Goal: Information Seeking & Learning: Learn about a topic

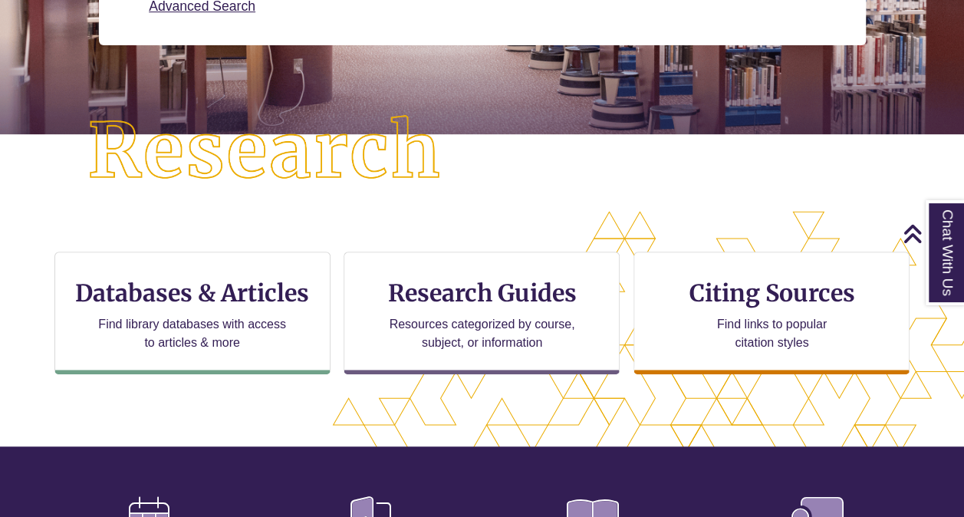
scroll to position [427, 833]
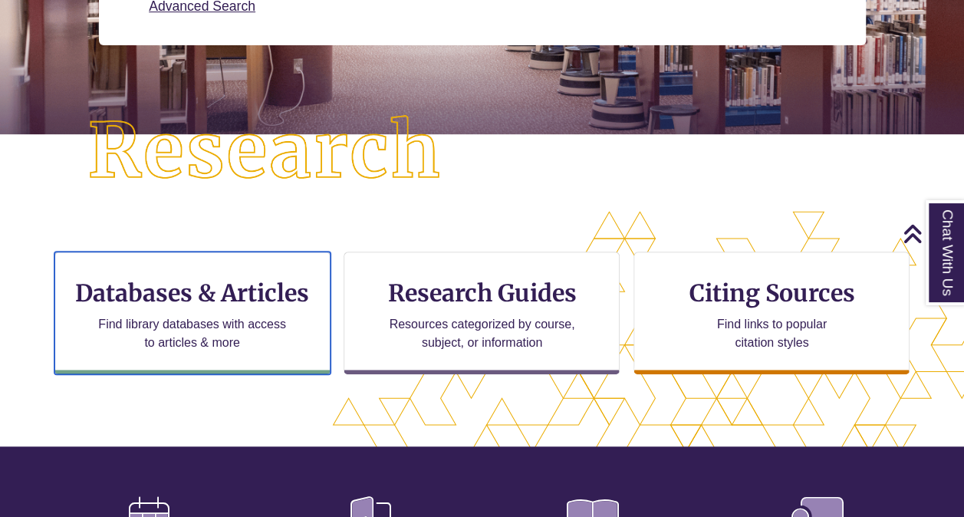
click at [281, 293] on h3 "Databases & Articles" at bounding box center [193, 292] width 250 height 29
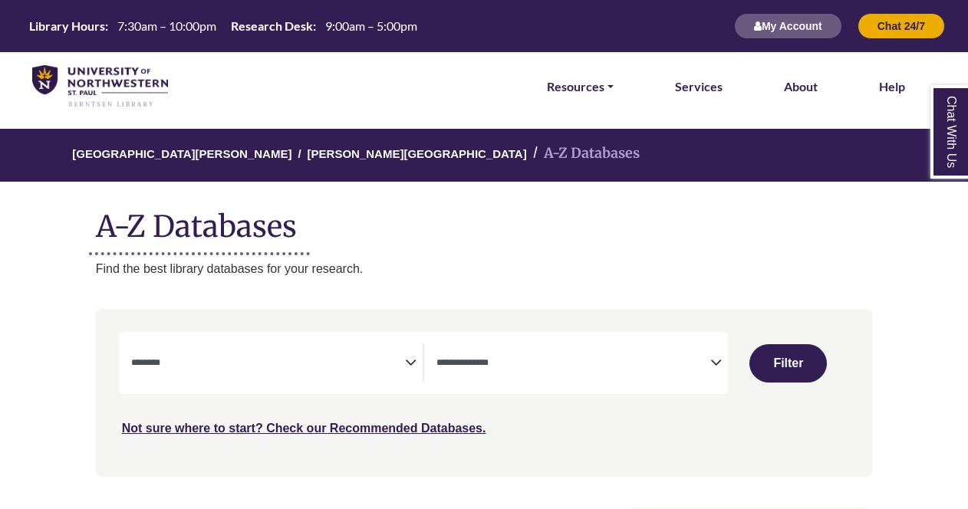
select select "Database Subject Filter"
select select "Database Types Filter"
select select "Database Subject Filter"
select select "Database Types Filter"
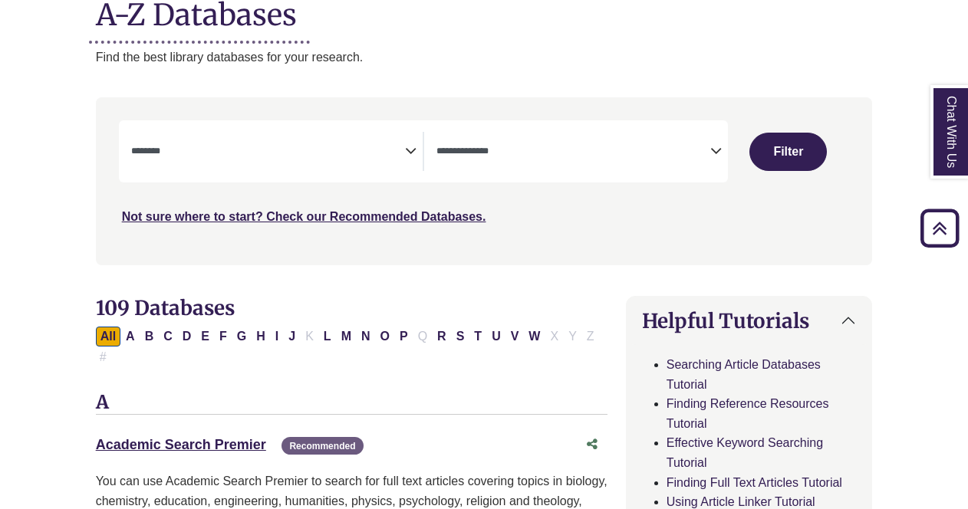
click at [352, 160] on span "Search filters" at bounding box center [268, 151] width 274 height 39
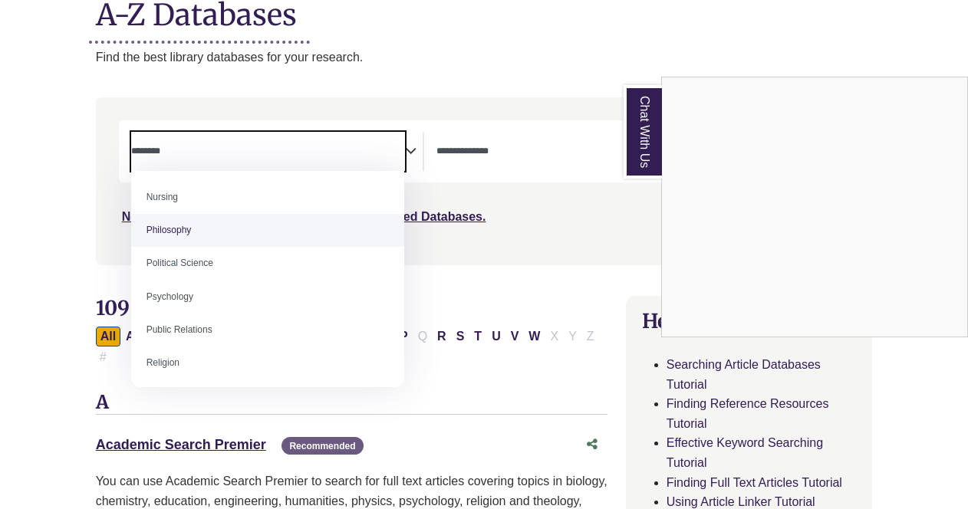
scroll to position [1142, 0]
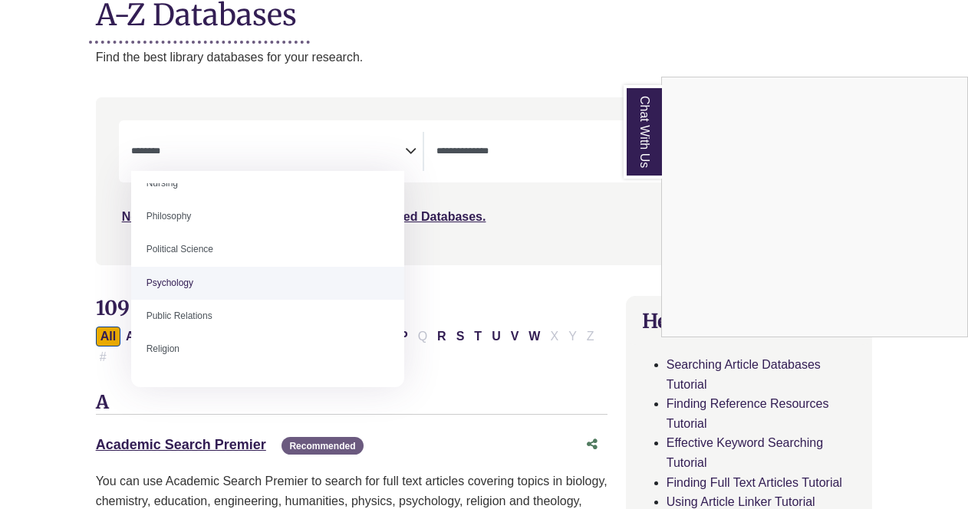
select select "*****"
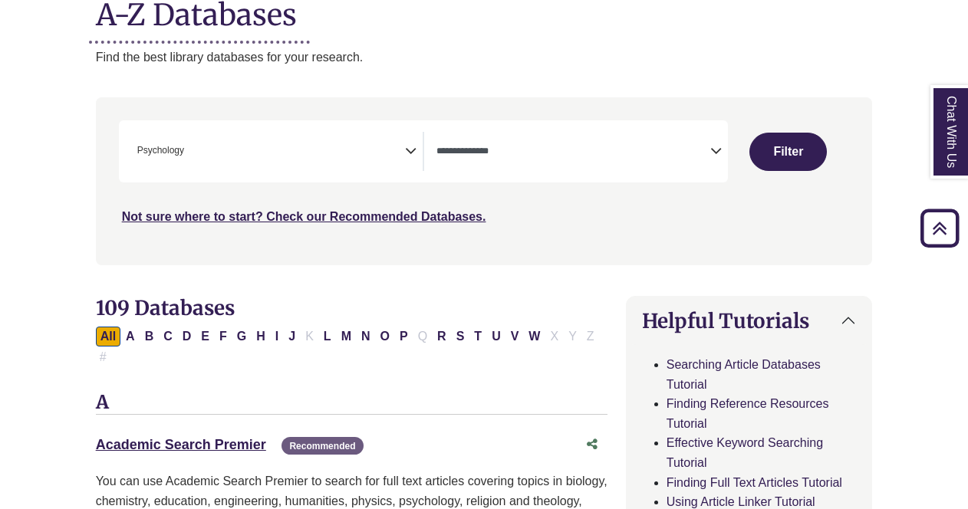
click at [690, 159] on span "Search filters" at bounding box center [573, 151] width 274 height 39
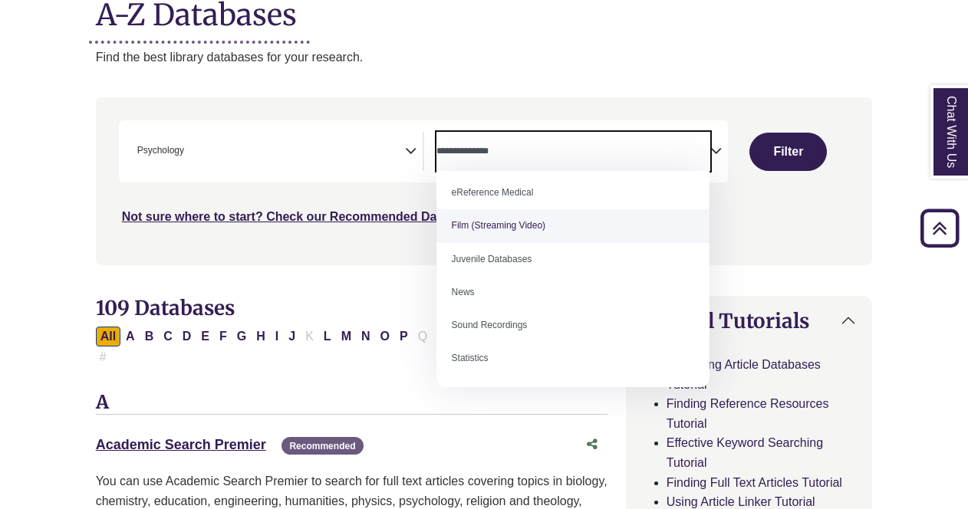
scroll to position [0, 0]
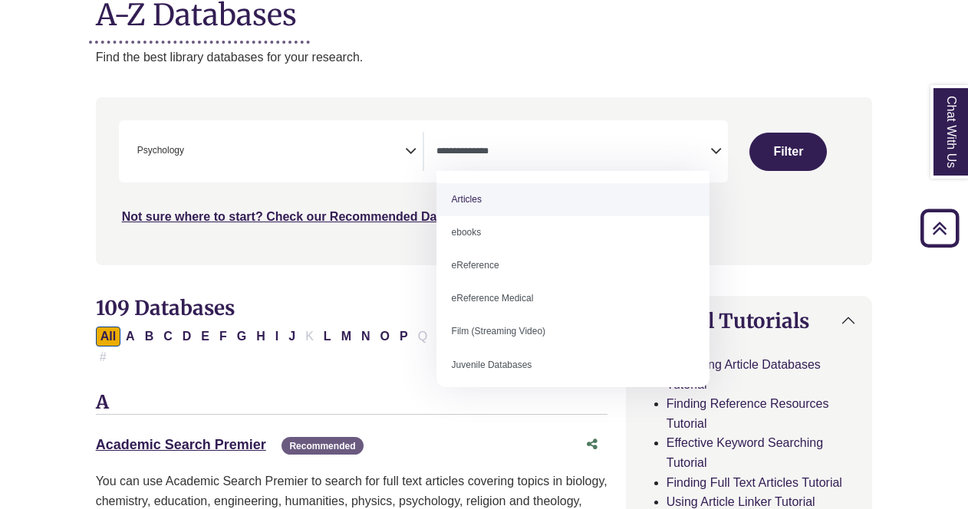
select select "*****"
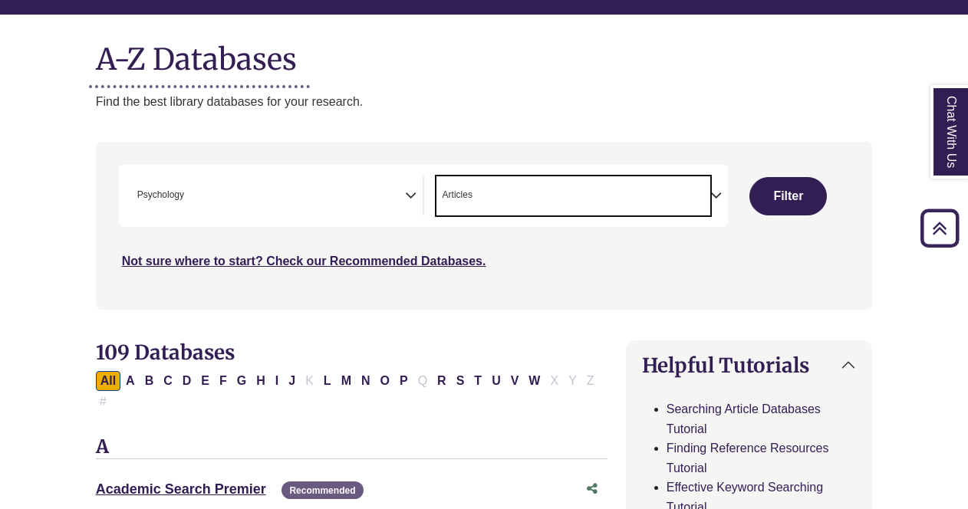
scroll to position [96, 0]
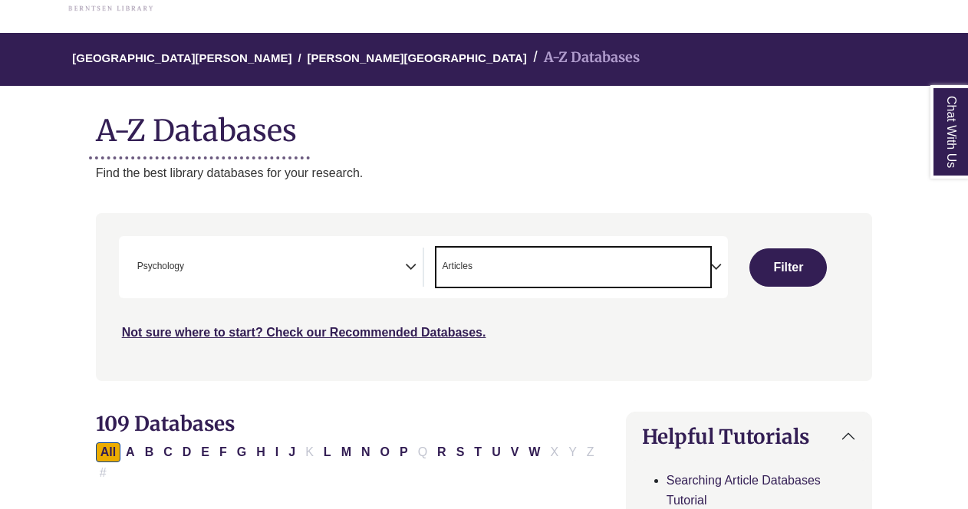
click at [781, 259] on button "Filter" at bounding box center [787, 268] width 77 height 38
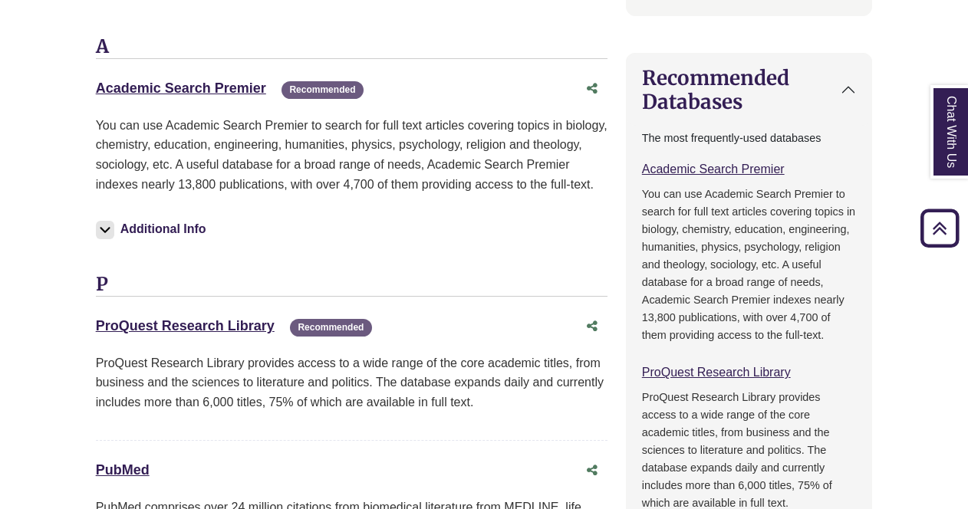
scroll to position [977, 0]
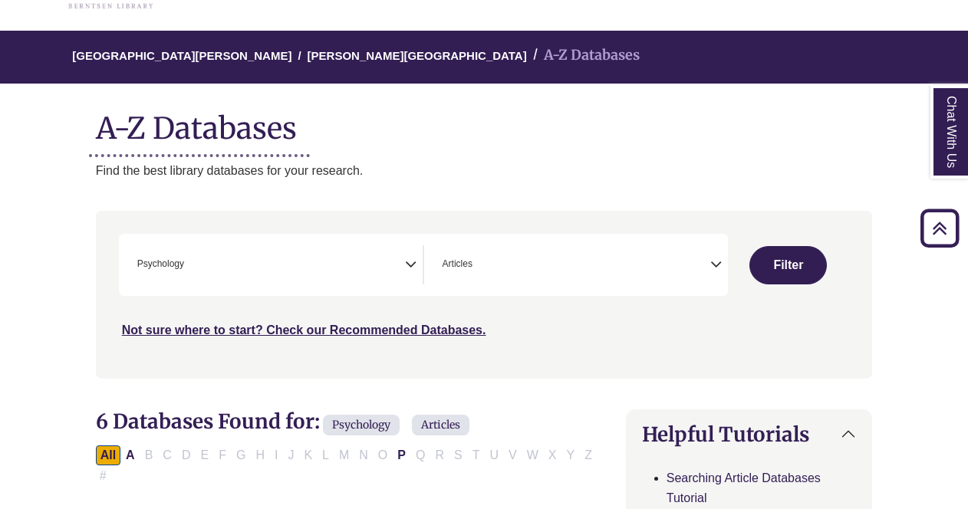
select select "Database Subject Filter"
select select "Database Types Filter"
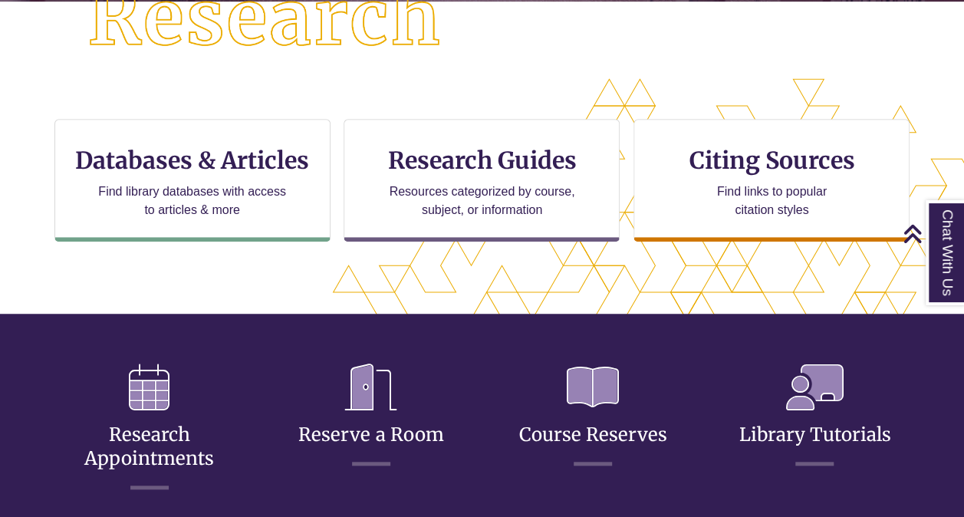
scroll to position [433, 0]
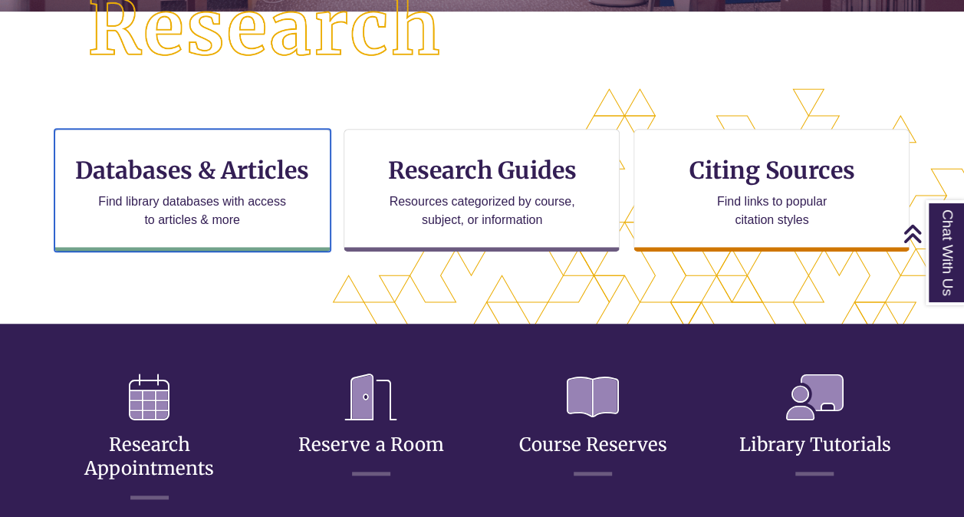
click at [210, 185] on div "Databases & Articles Find library databases with access to articles & more" at bounding box center [192, 190] width 276 height 123
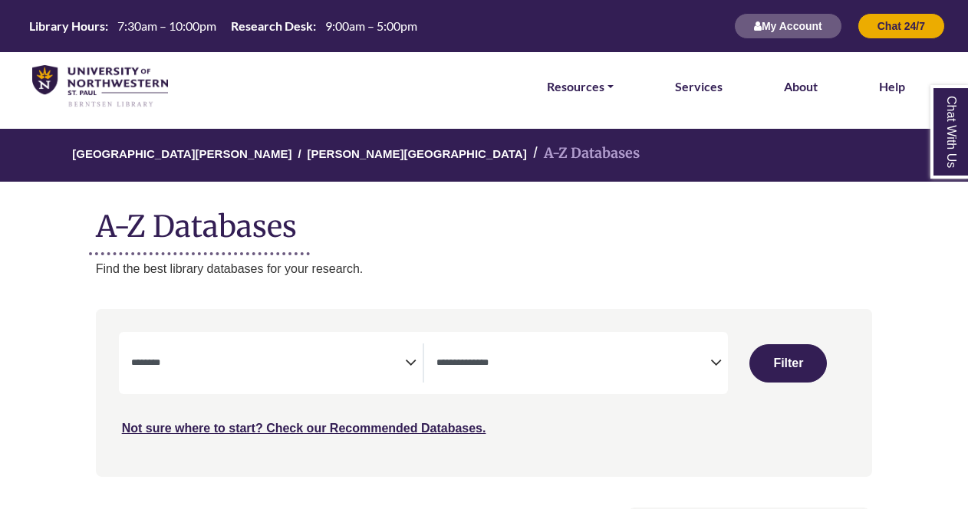
select select "Database Subject Filter"
select select "Database Types Filter"
select select "Database Subject Filter"
select select "Database Types Filter"
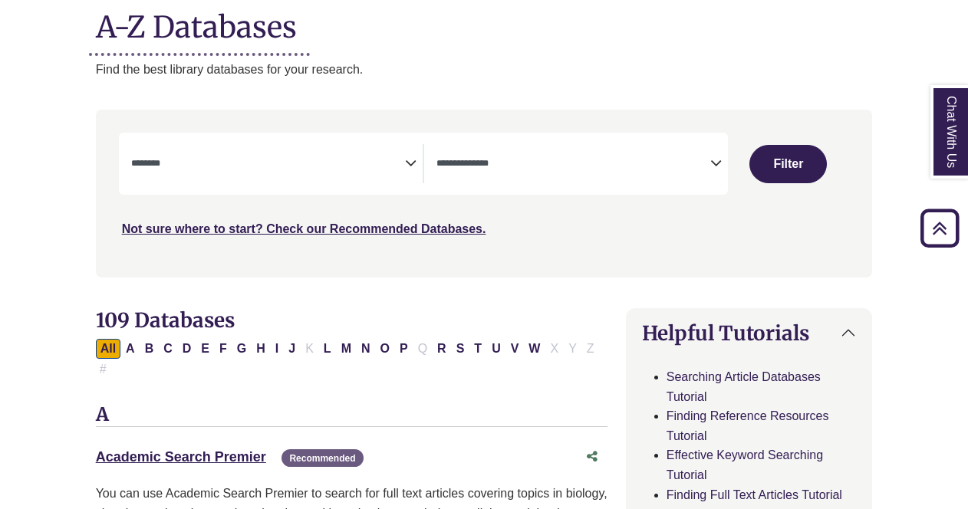
scroll to position [185, 0]
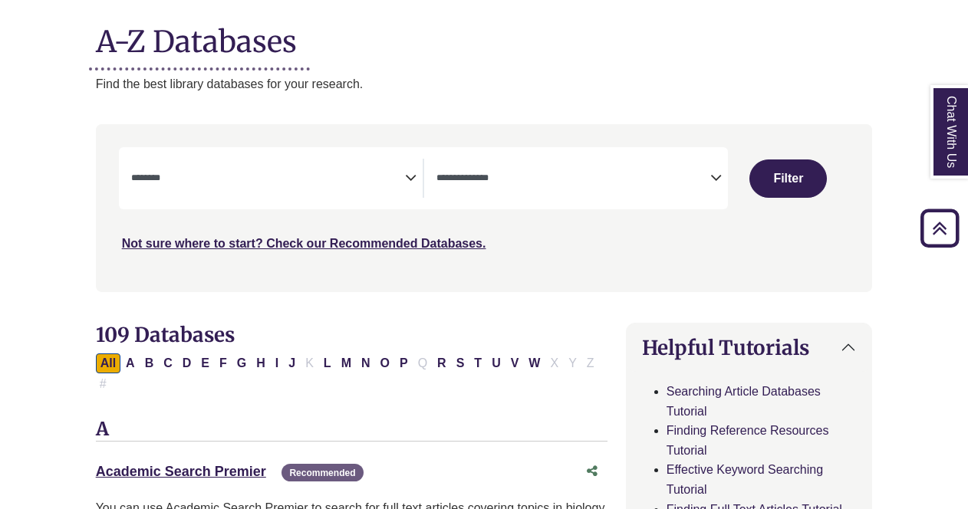
click at [390, 182] on textarea "Search" at bounding box center [268, 179] width 274 height 12
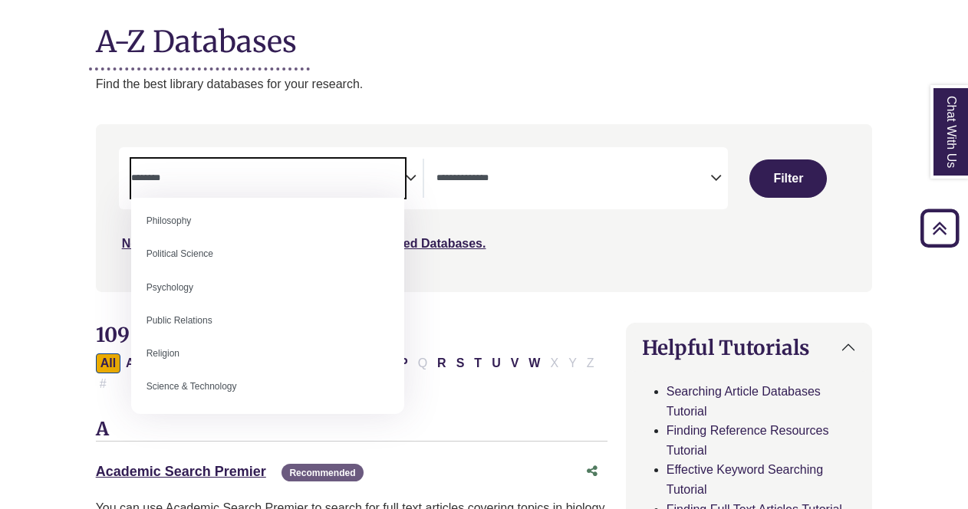
scroll to position [1168, 0]
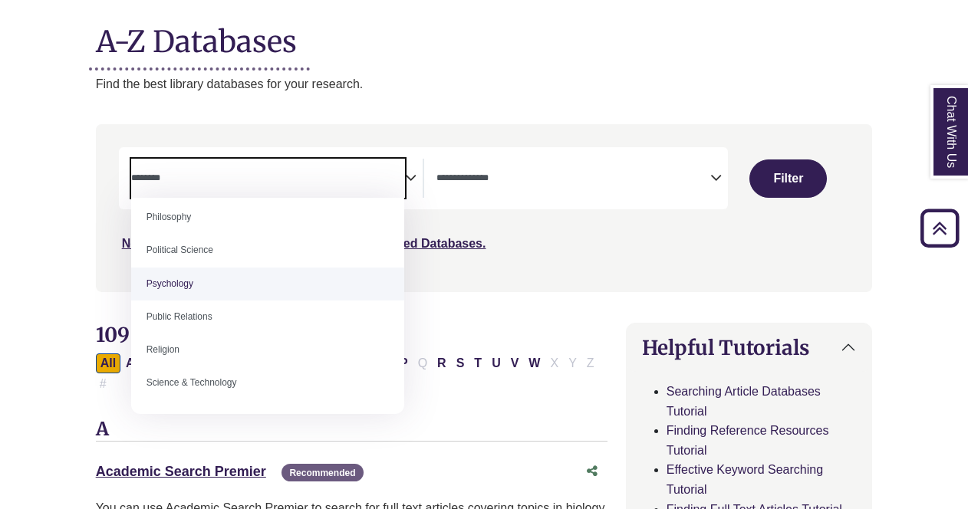
select select "*****"
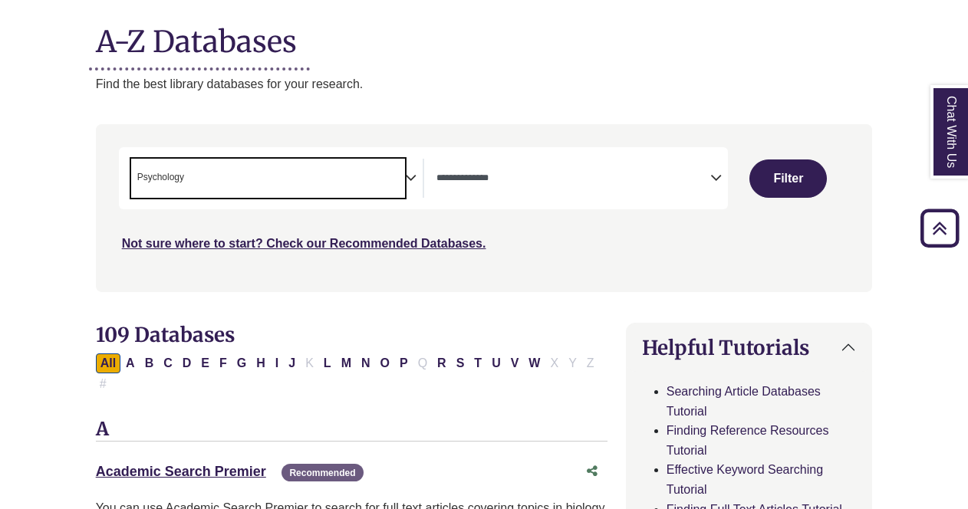
scroll to position [558, 0]
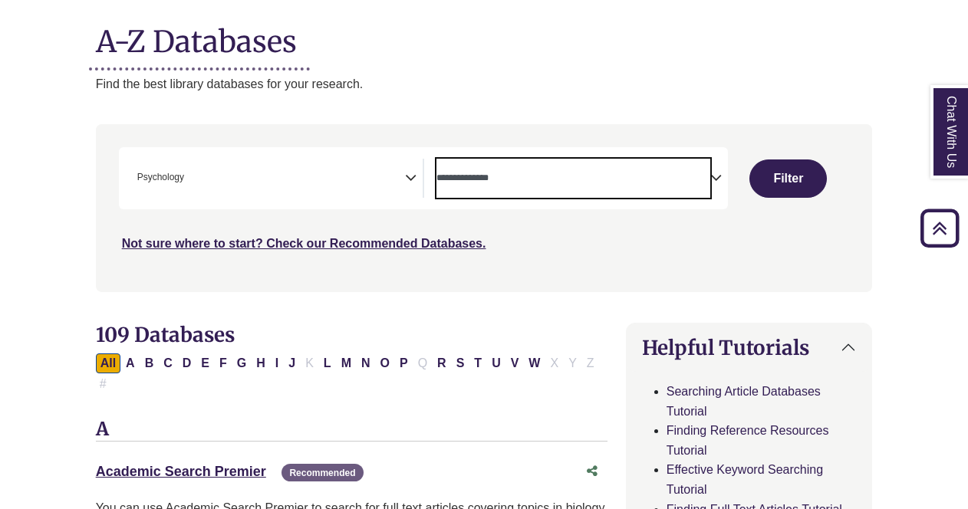
click at [560, 175] on textarea "Search" at bounding box center [573, 179] width 274 height 12
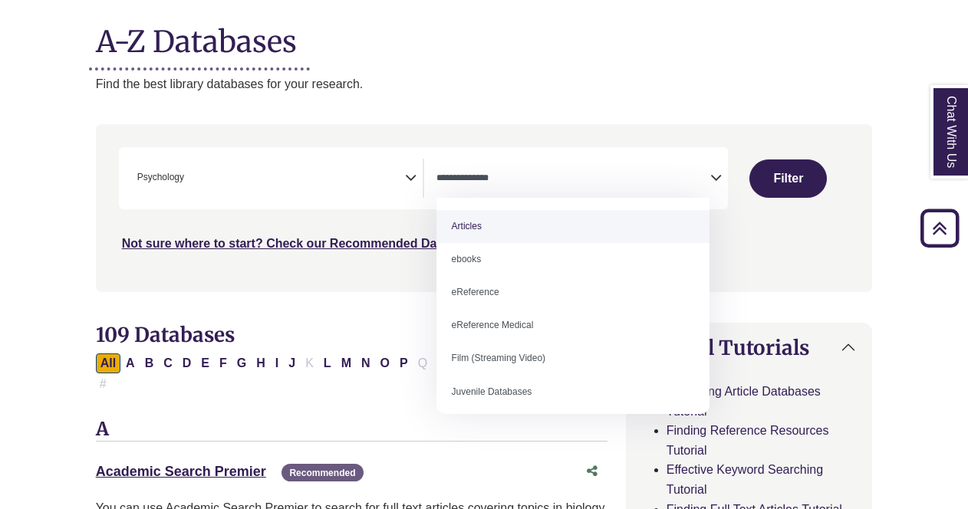
select select "*****"
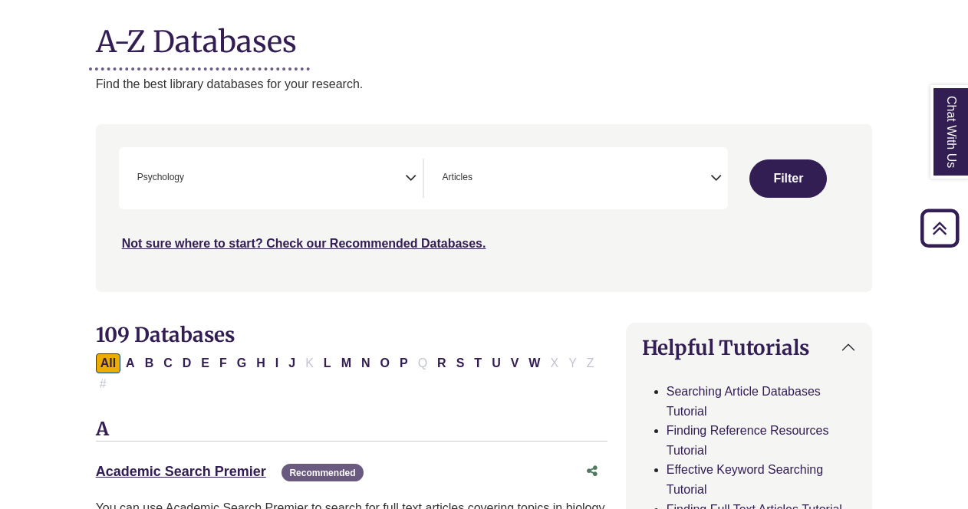
click at [812, 176] on button "Filter" at bounding box center [787, 179] width 77 height 38
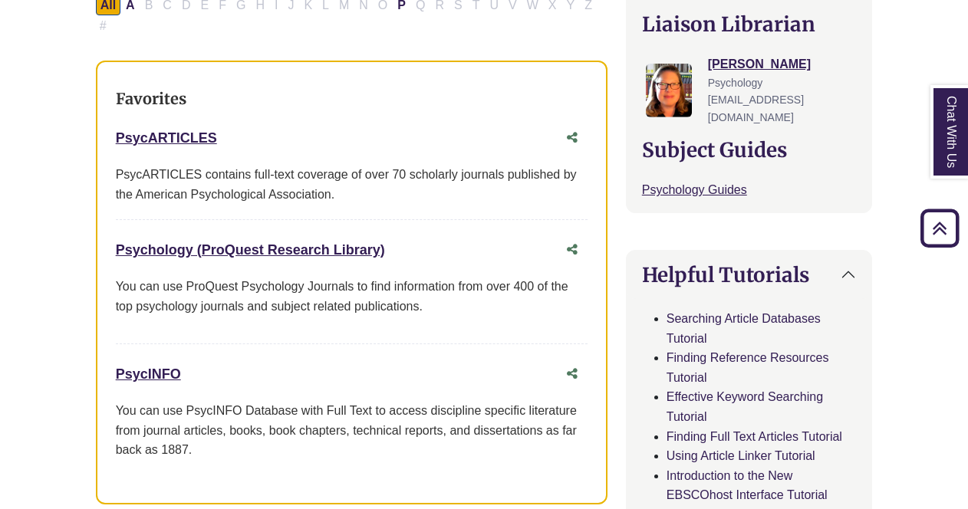
scroll to position [549, 0]
click at [181, 130] on link "PsycARTICLES This link opens in a new window" at bounding box center [166, 137] width 101 height 15
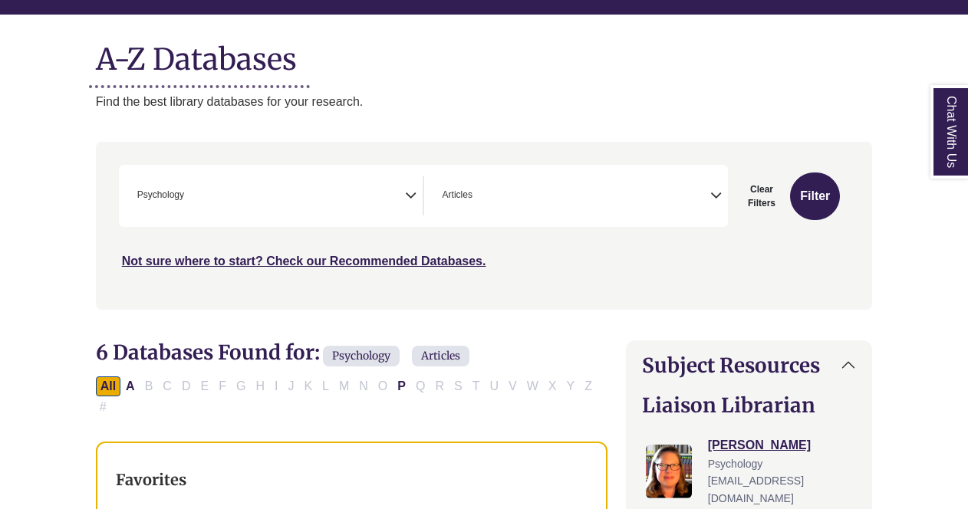
scroll to position [185, 0]
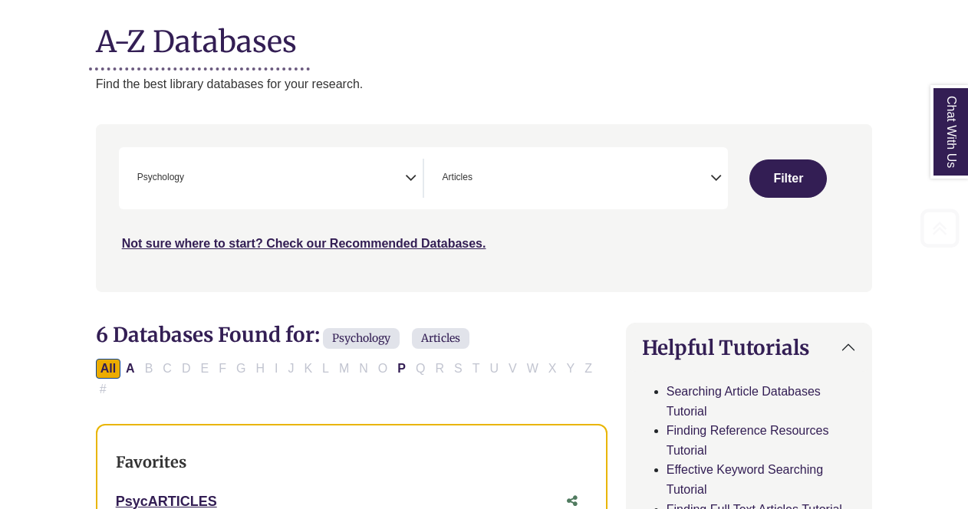
select select "Database Subject Filter"
select select "Database Types Filter"
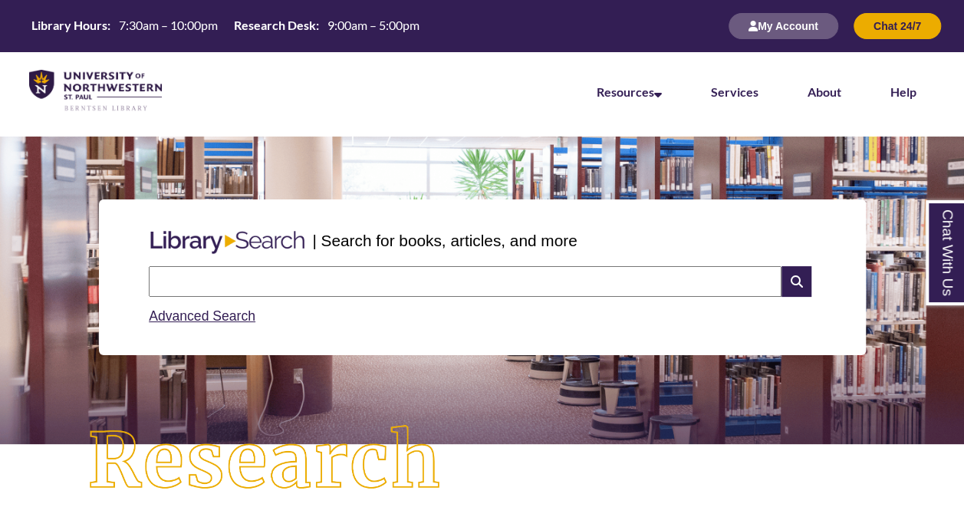
click at [291, 288] on input "text" at bounding box center [465, 281] width 633 height 31
type input "**********"
